Goal: Book appointment/travel/reservation

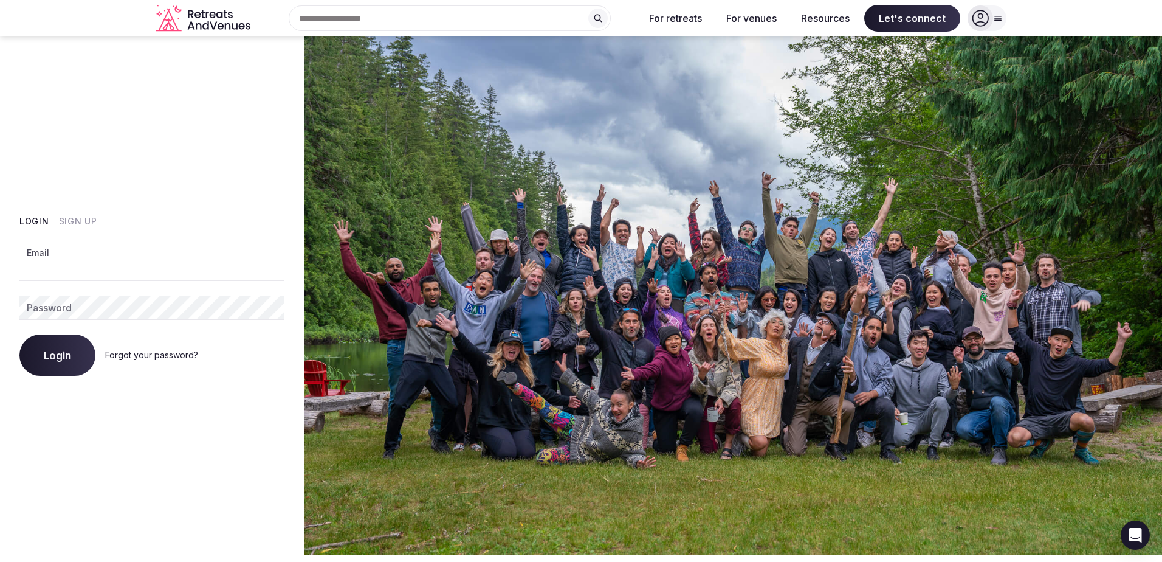
click at [85, 268] on input "Email" at bounding box center [151, 268] width 265 height 24
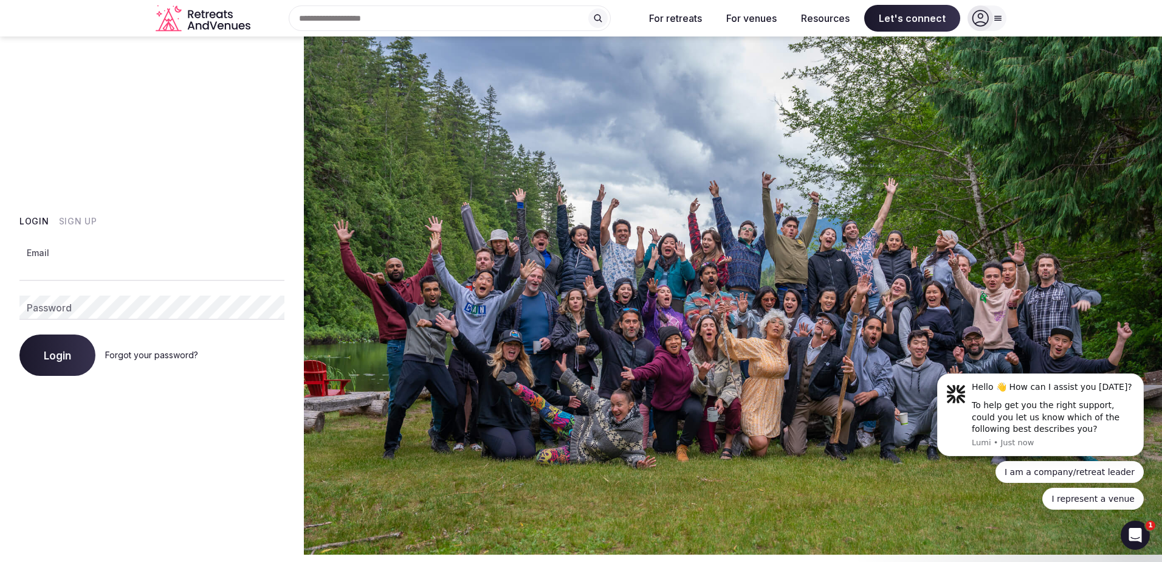
click at [106, 272] on input "Email" at bounding box center [151, 268] width 265 height 24
type input "**********"
click at [131, 355] on link "Forgot your password?" at bounding box center [151, 354] width 93 height 10
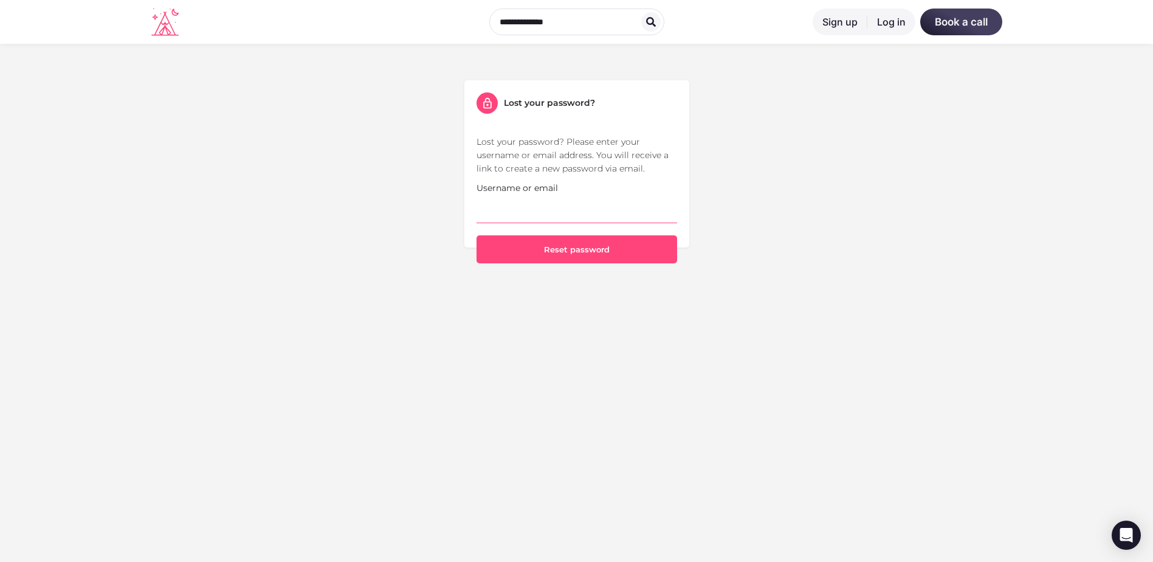
click at [541, 210] on input "Username or email" at bounding box center [577, 208] width 201 height 29
type input "**********"
click at [517, 243] on button "Reset password" at bounding box center [577, 249] width 201 height 28
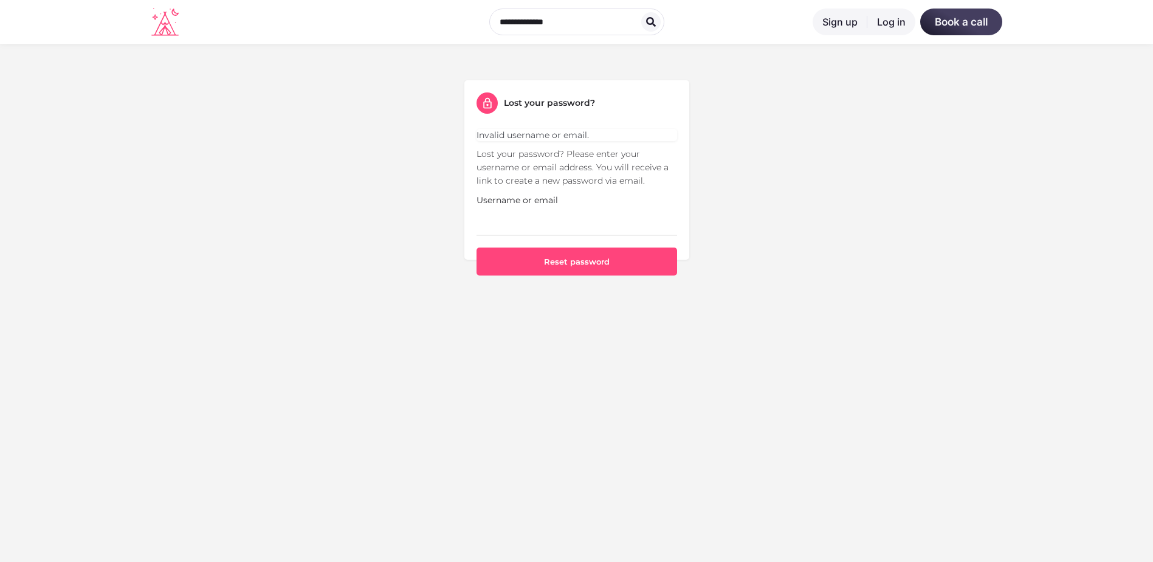
click at [835, 19] on link "Sign up" at bounding box center [840, 22] width 55 height 27
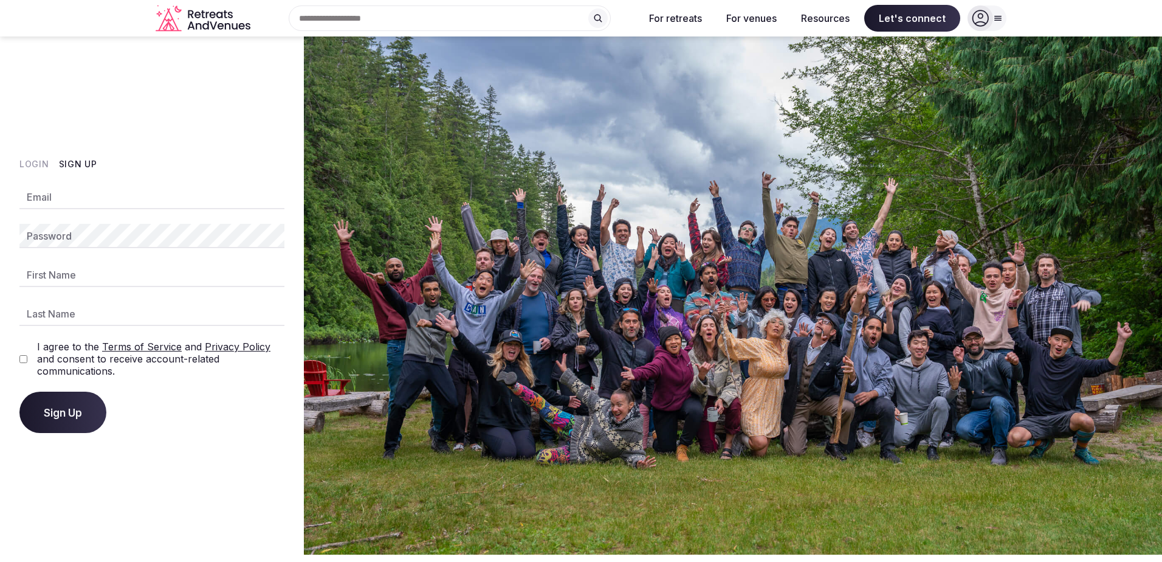
drag, startPoint x: 0, startPoint y: 0, endPoint x: 58, endPoint y: 198, distance: 206.4
click at [58, 198] on input "Email" at bounding box center [151, 197] width 265 height 24
type input "**********"
type input "***"
type input "*******"
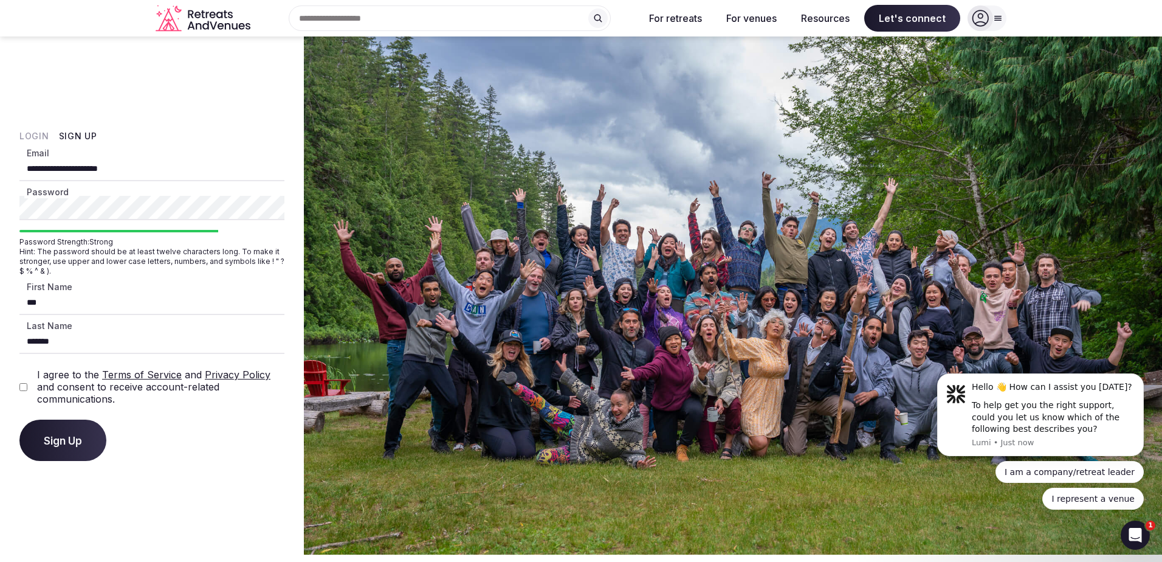
click at [86, 441] on button "Sign Up" at bounding box center [62, 439] width 87 height 41
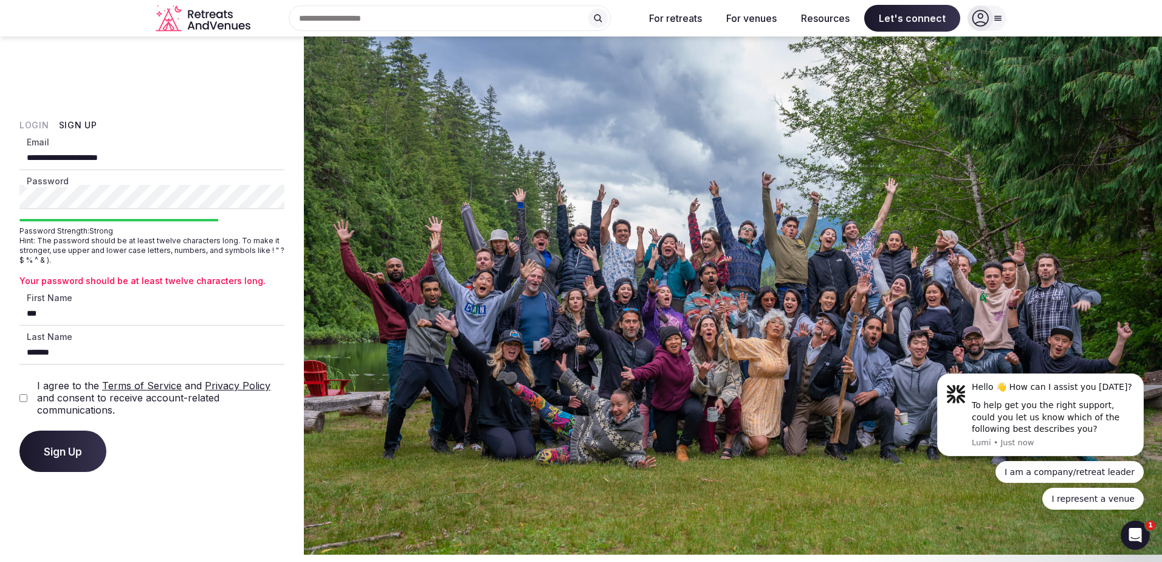
click at [90, 459] on button "Sign Up" at bounding box center [62, 450] width 87 height 41
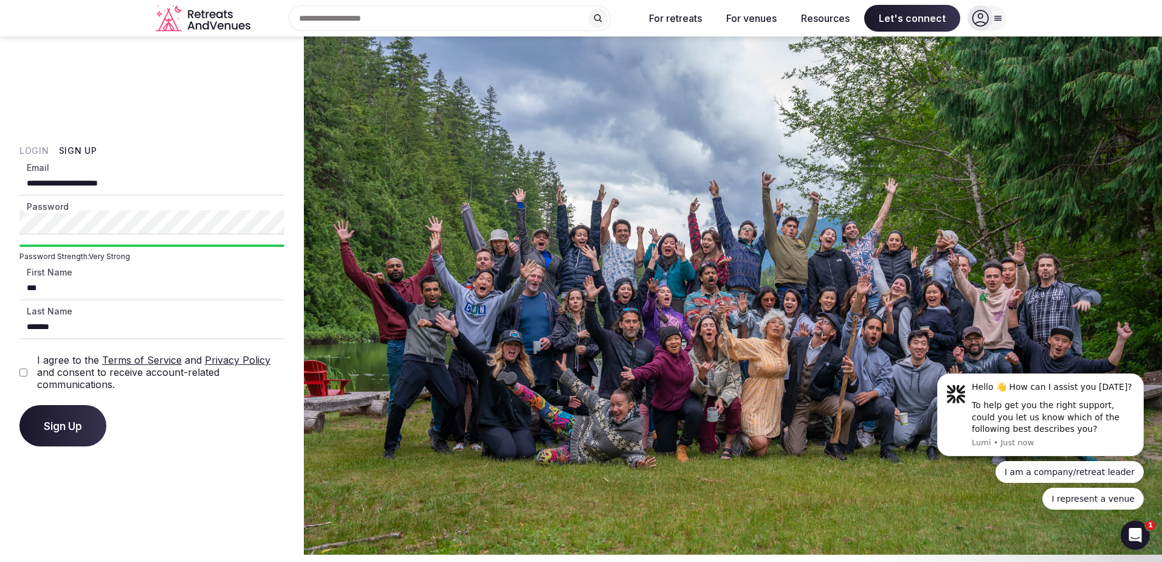
click at [82, 423] on button "Sign Up" at bounding box center [62, 425] width 87 height 41
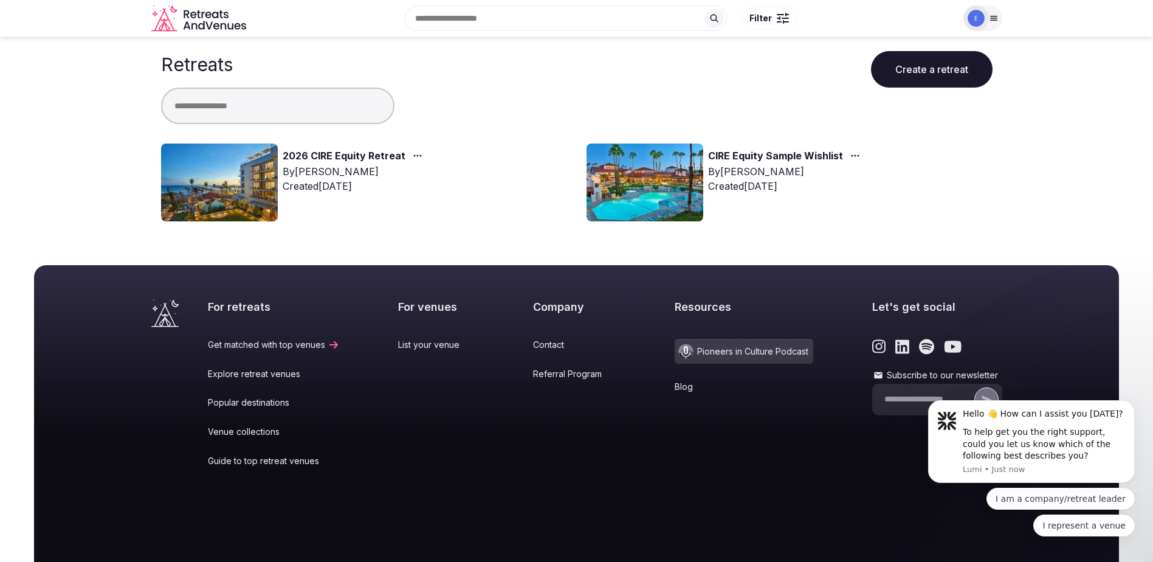
click at [215, 190] on img at bounding box center [219, 182] width 117 height 78
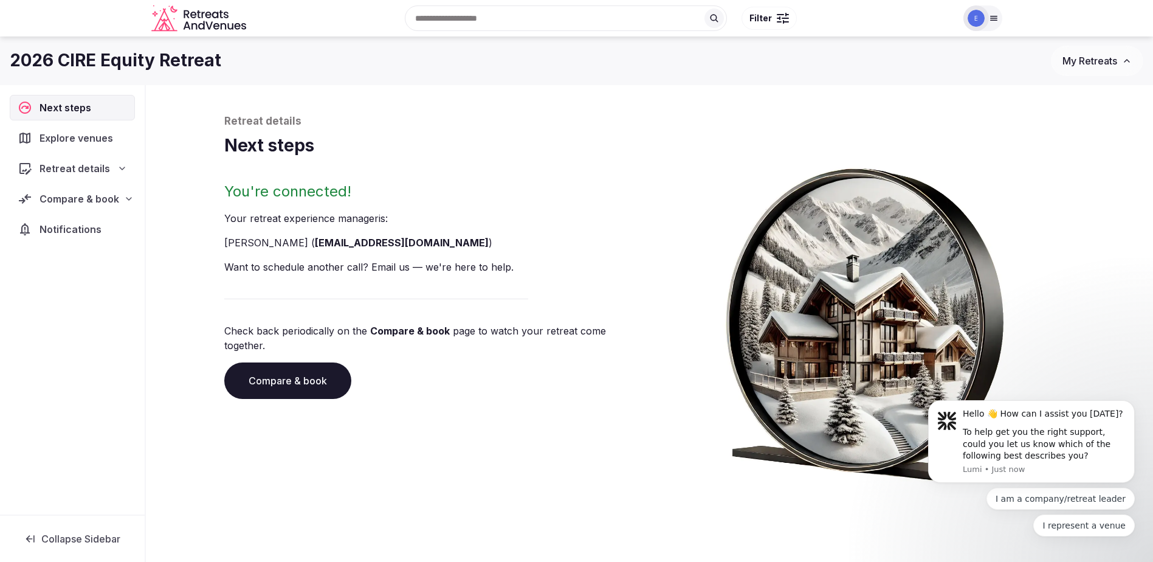
click at [81, 138] on span "Explore venues" at bounding box center [79, 138] width 78 height 15
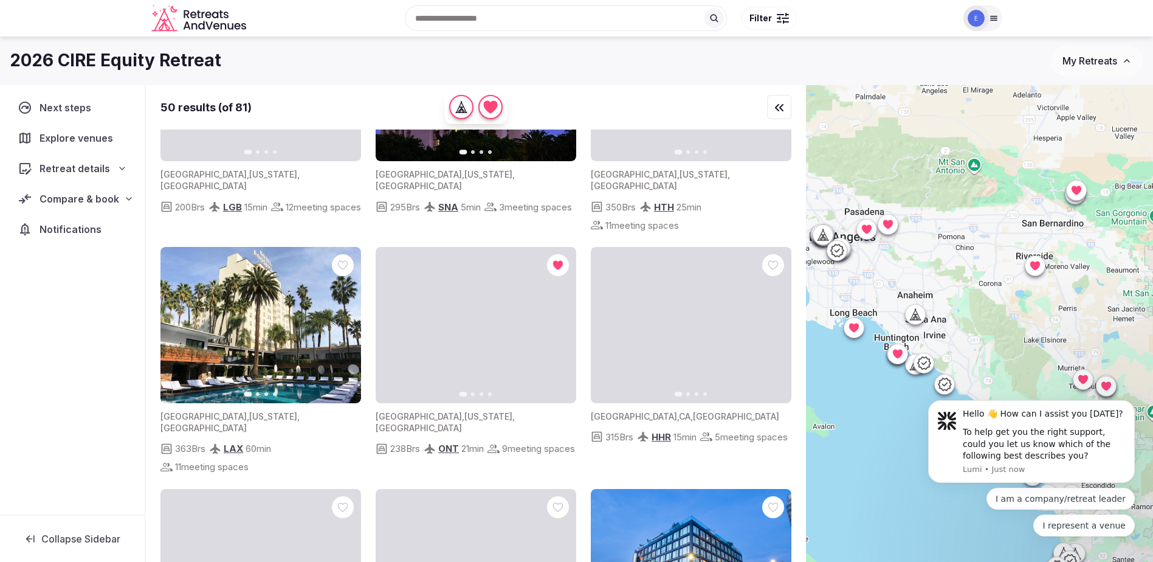
scroll to position [122, 0]
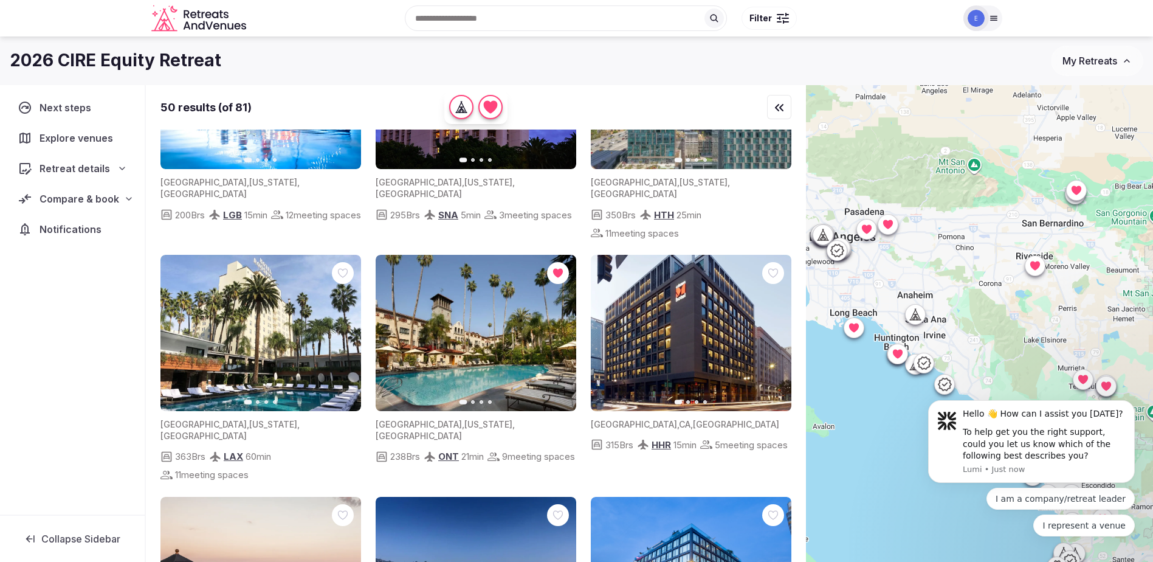
click at [559, 323] on button "Next slide" at bounding box center [558, 332] width 19 height 19
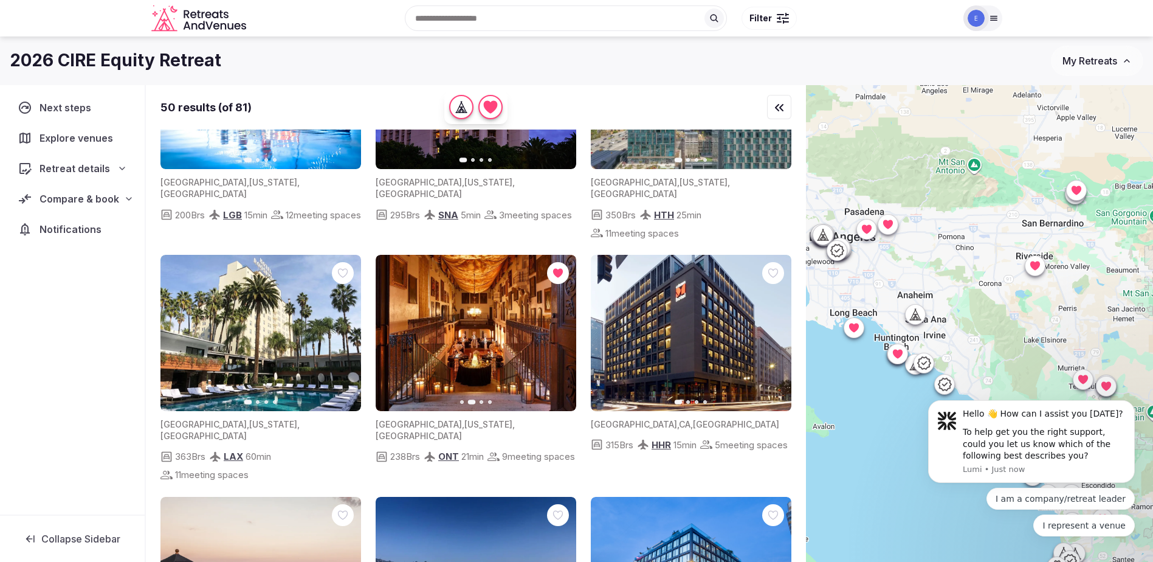
click at [559, 328] on icon "button" at bounding box center [559, 333] width 10 height 10
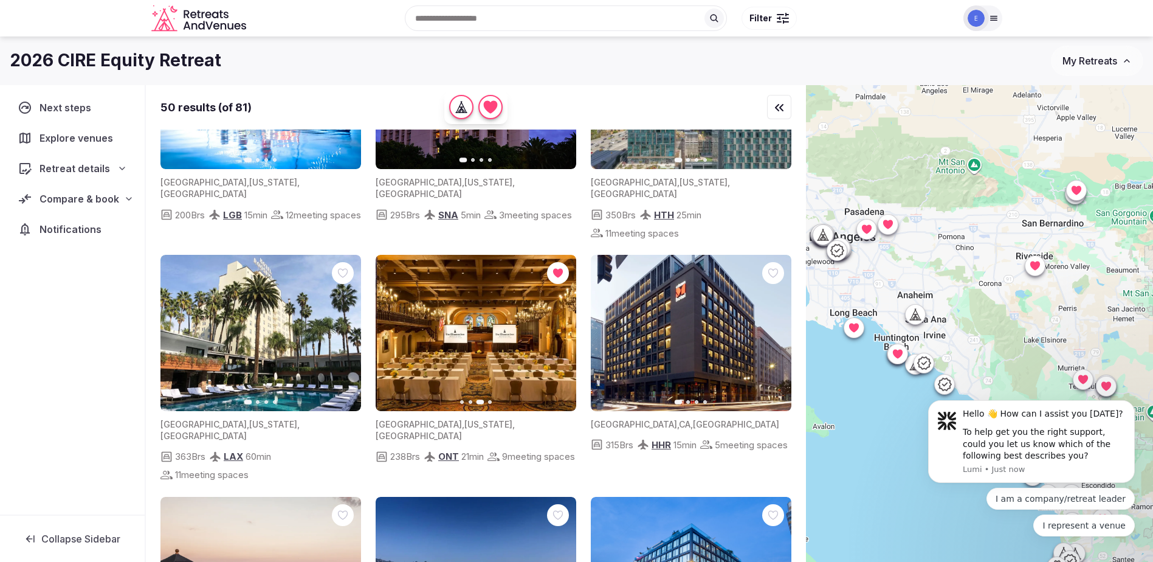
click at [557, 328] on icon "button" at bounding box center [559, 333] width 10 height 10
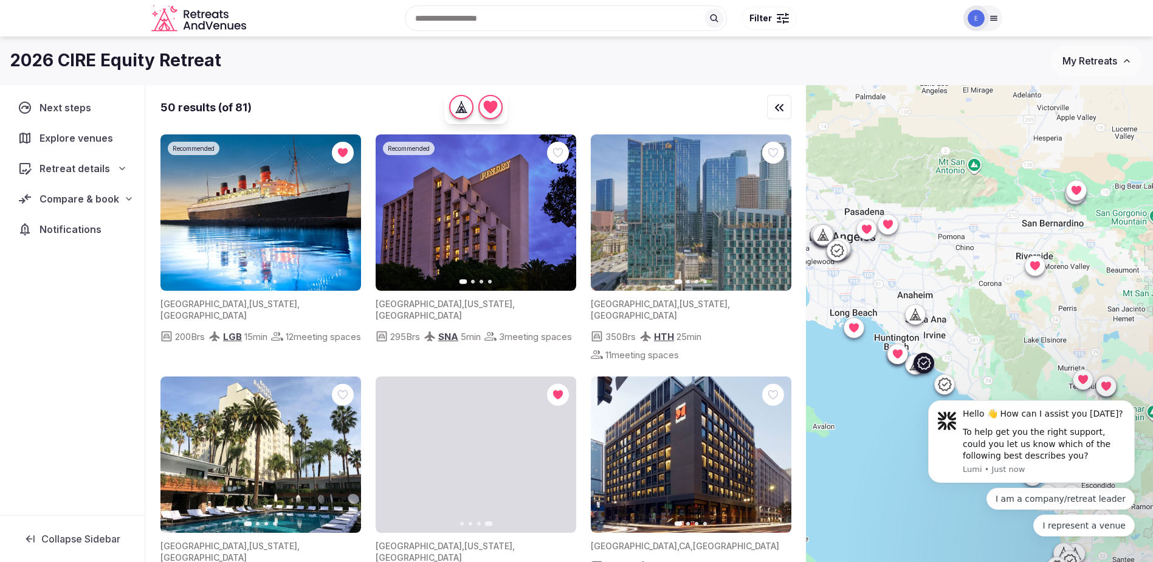
scroll to position [61, 0]
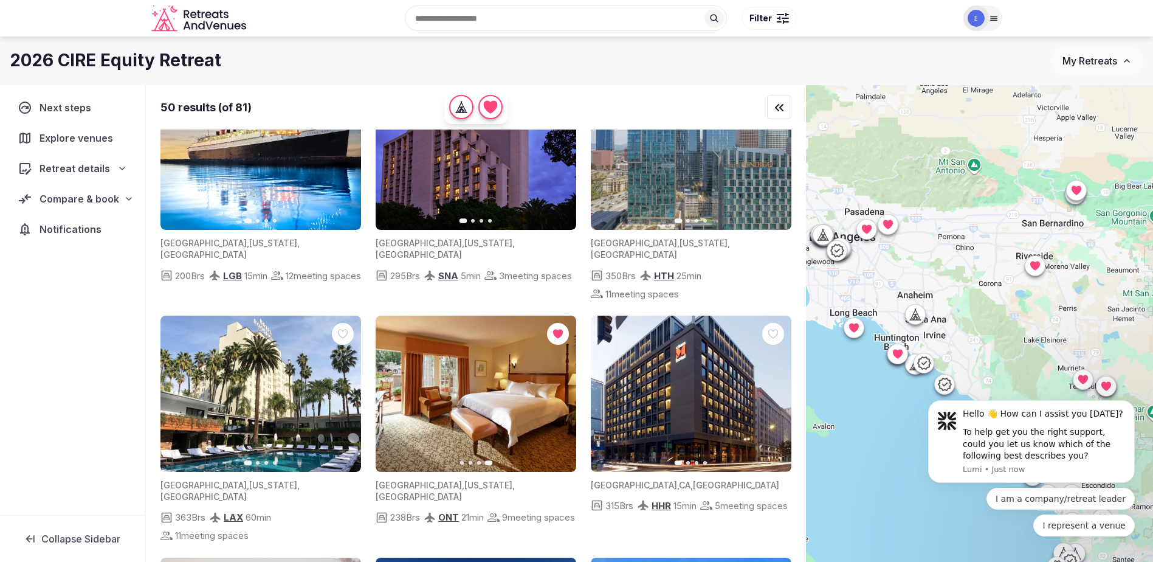
click at [479, 359] on img at bounding box center [476, 393] width 201 height 156
click at [476, 428] on img at bounding box center [476, 393] width 201 height 156
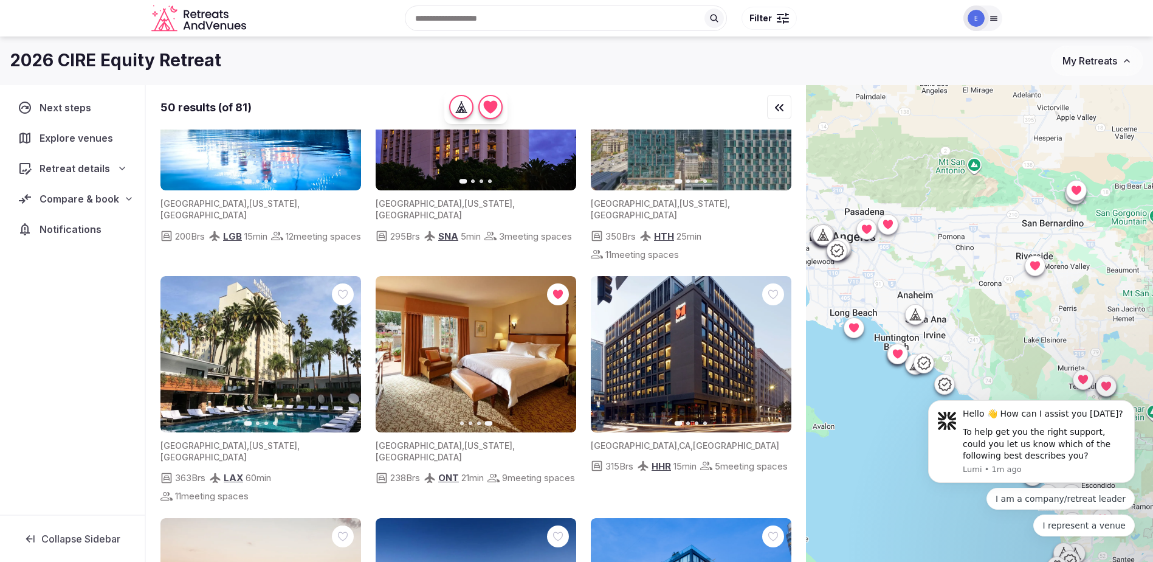
scroll to position [122, 0]
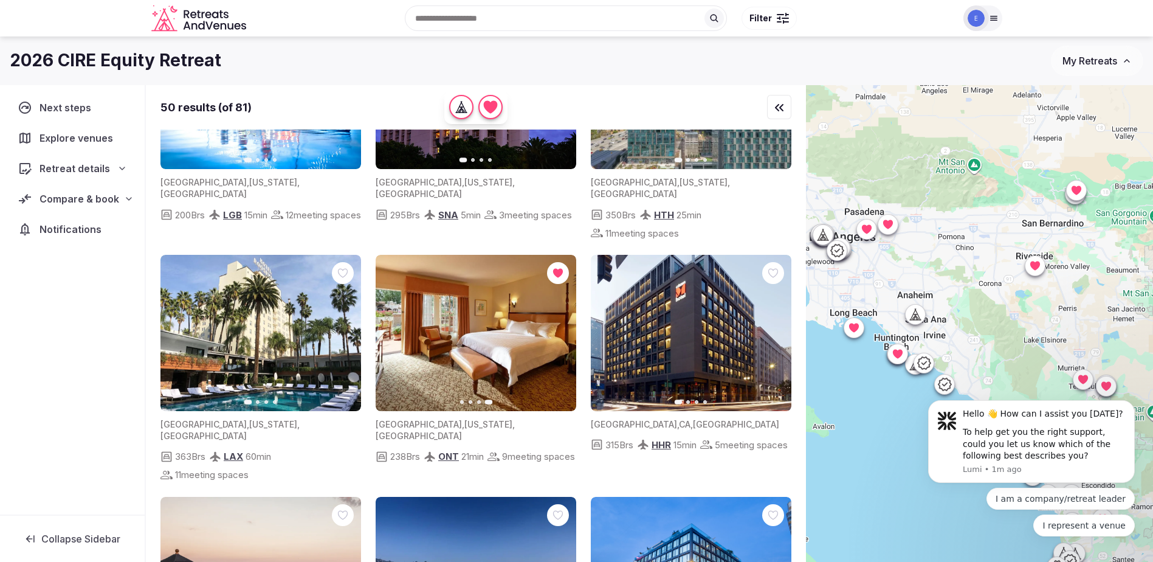
click at [452, 326] on img at bounding box center [476, 333] width 201 height 156
click at [393, 328] on icon "button" at bounding box center [393, 333] width 10 height 10
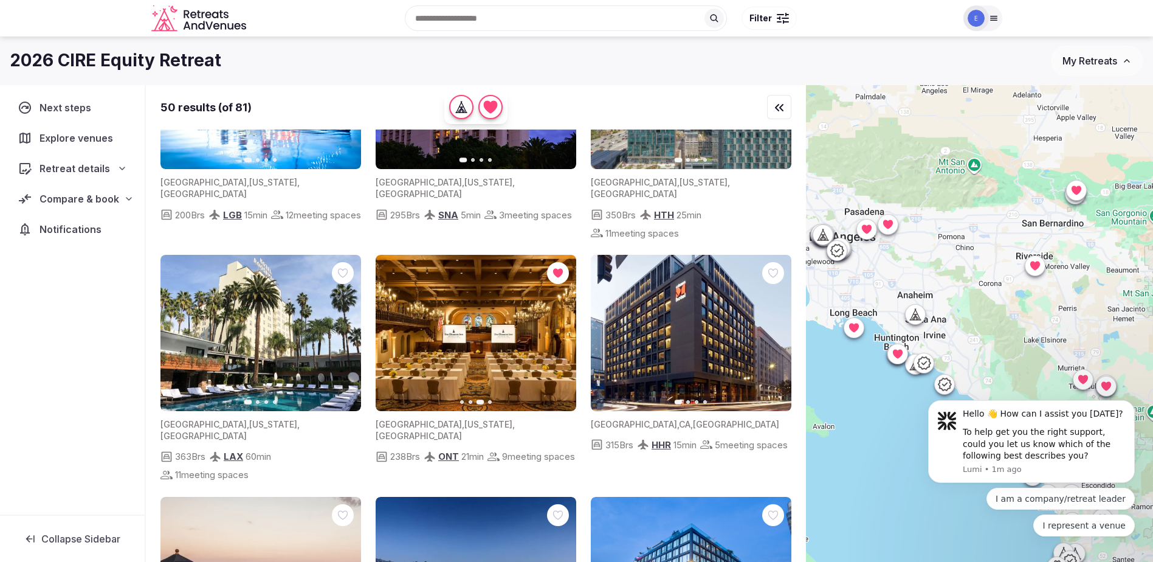
click at [470, 301] on img at bounding box center [476, 333] width 201 height 156
click at [527, 347] on img at bounding box center [476, 333] width 201 height 156
click at [556, 328] on icon "button" at bounding box center [559, 333] width 10 height 10
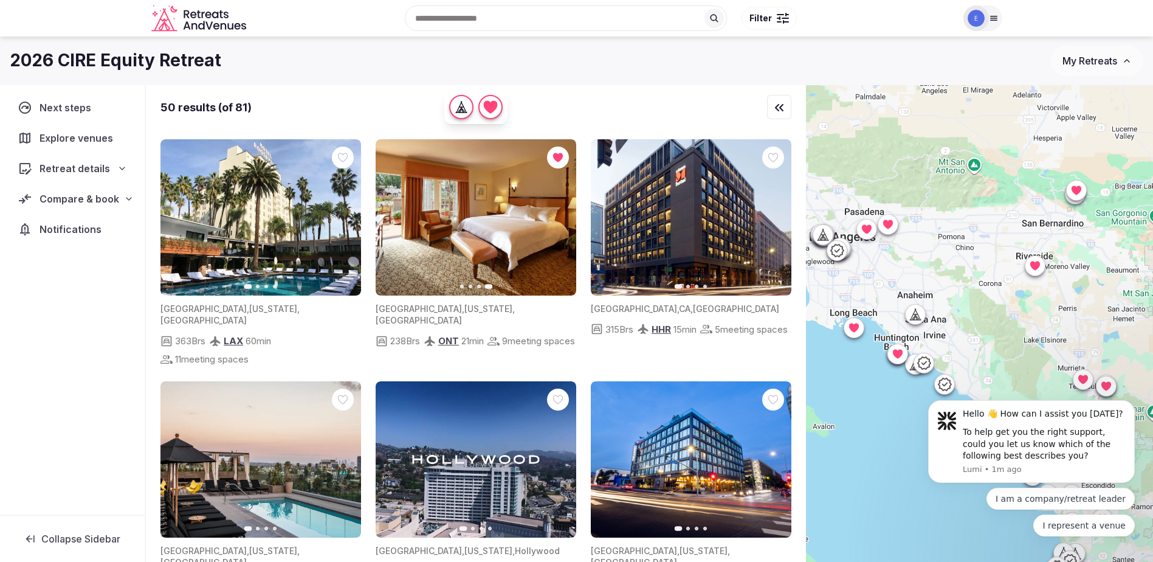
scroll to position [243, 0]
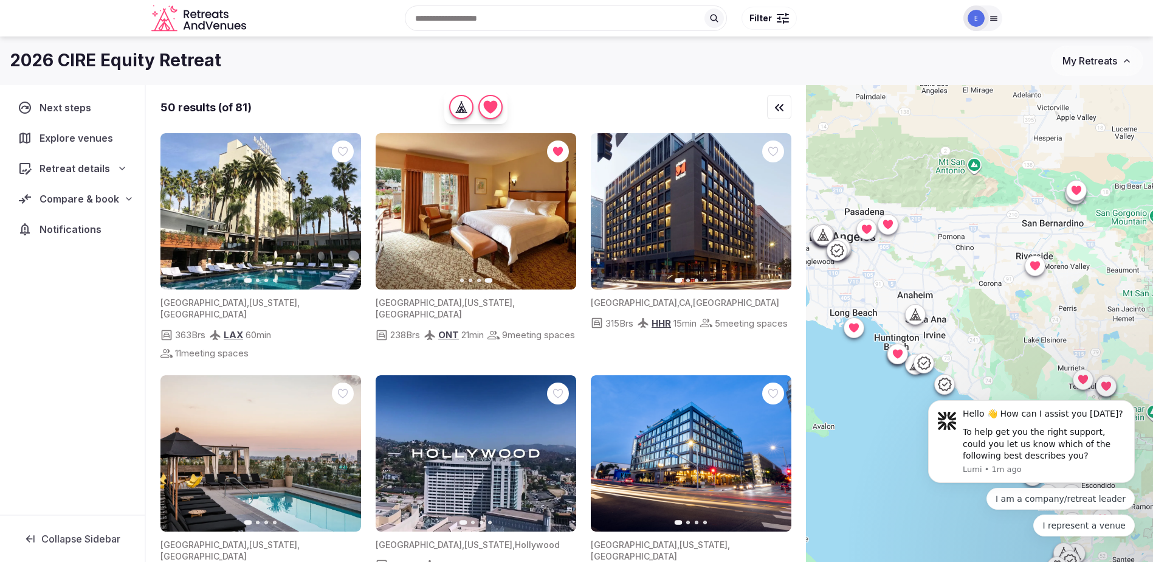
click at [61, 101] on span "Next steps" at bounding box center [68, 107] width 57 height 15
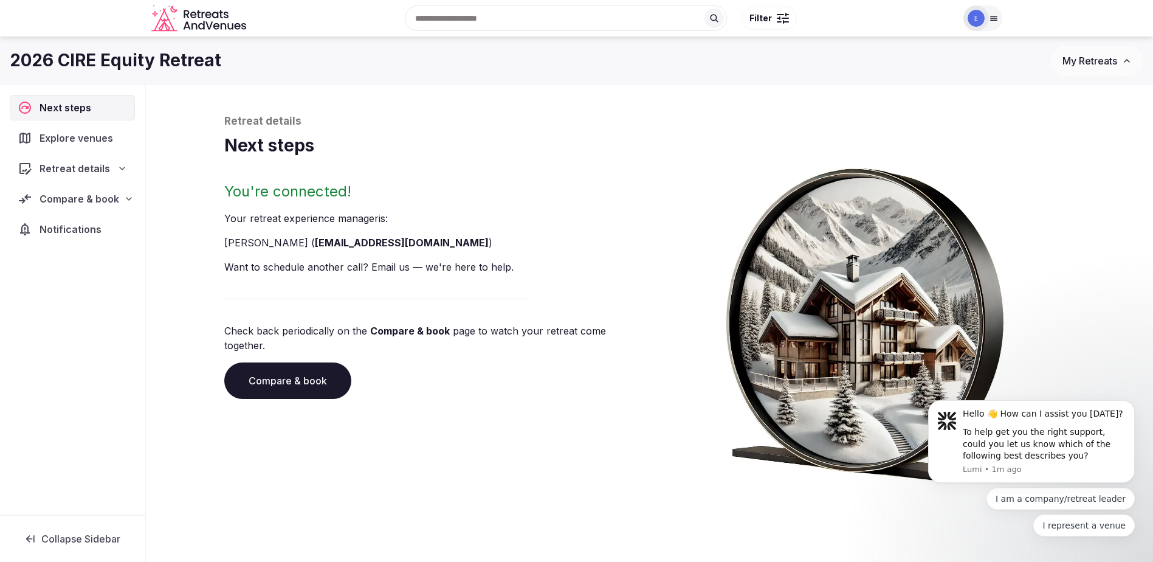
click at [74, 134] on span "Explore venues" at bounding box center [79, 138] width 78 height 15
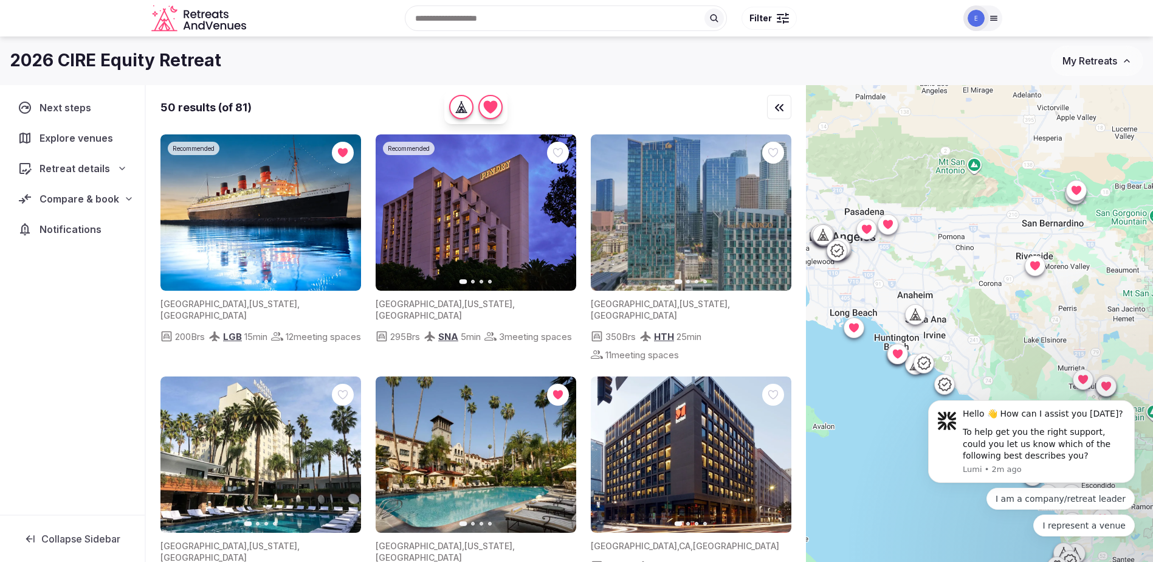
click at [122, 167] on icon at bounding box center [122, 168] width 10 height 10
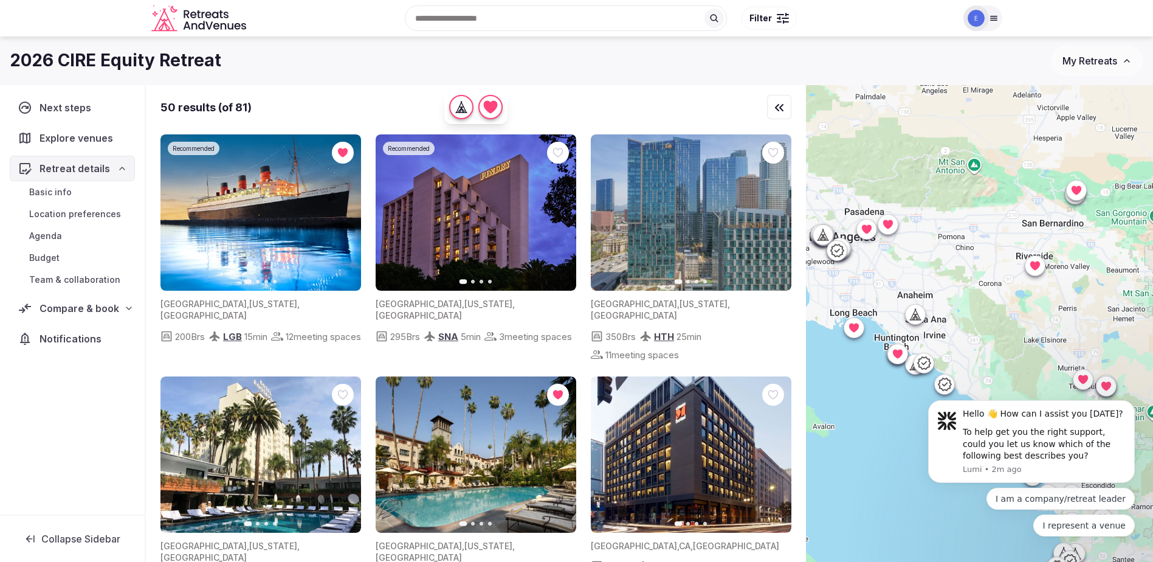
click at [118, 309] on div "Compare & book" at bounding box center [72, 308] width 109 height 15
click at [95, 327] on span "Shortlisted venues (14)" at bounding box center [78, 332] width 98 height 12
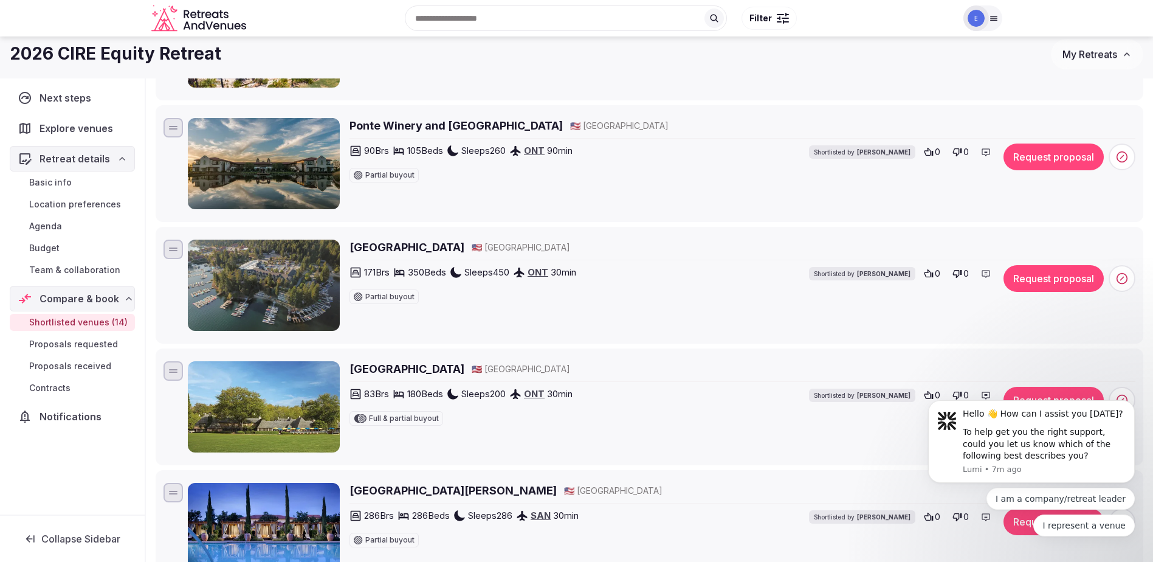
scroll to position [608, 0]
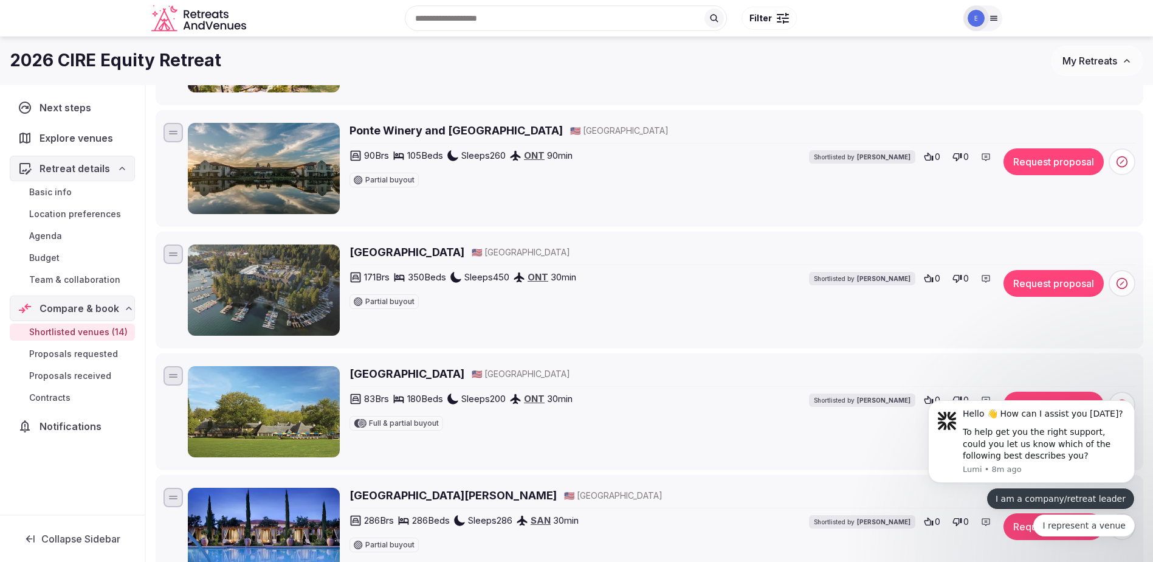
click at [1094, 496] on button "I am a company/retreat leader" at bounding box center [1060, 498] width 148 height 22
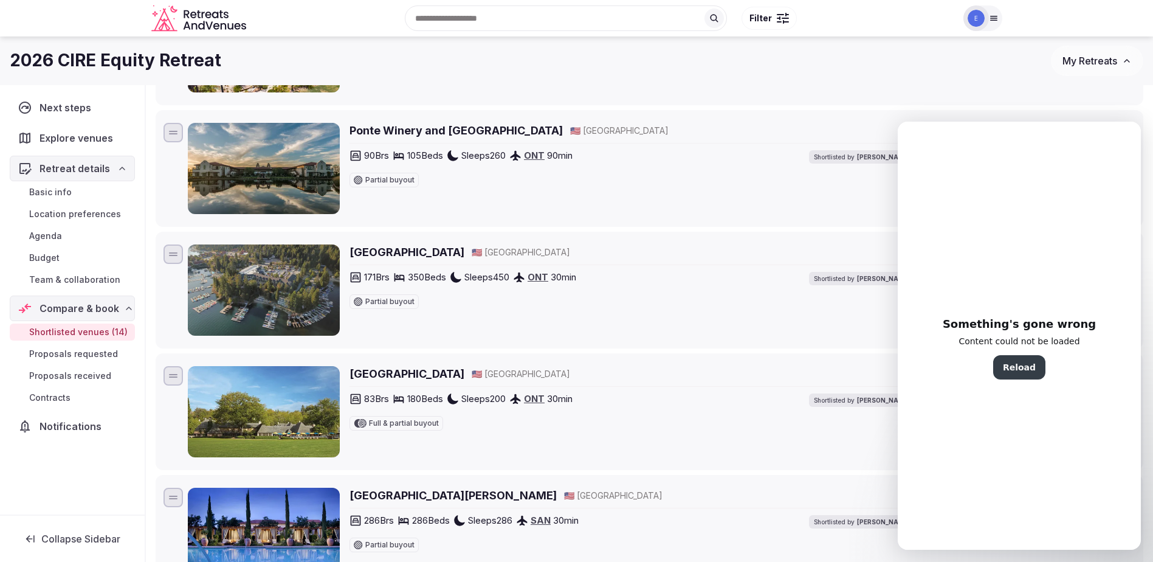
scroll to position [0, 0]
click at [931, 91] on div "[GEOGRAPHIC_DATA] 🇺🇸 [GEOGRAPHIC_DATA] 149 Brs 245 Beds Sleeps 300 SAN 90 min P…" at bounding box center [742, 46] width 786 height 91
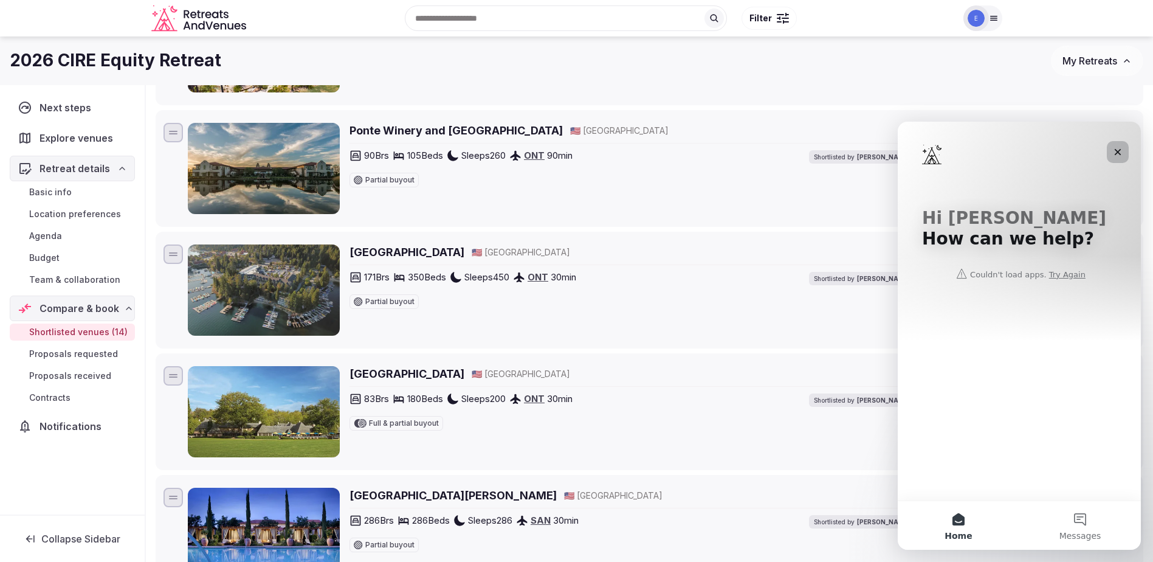
click at [1121, 151] on icon "Close" at bounding box center [1118, 152] width 10 height 10
